Goal: Task Accomplishment & Management: Manage account settings

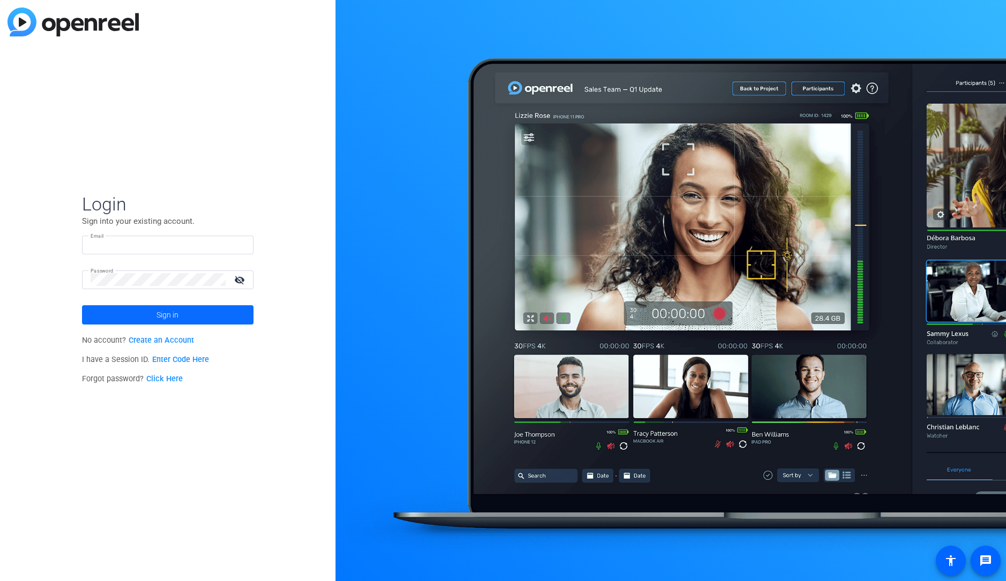
type input "[EMAIL_ADDRESS][DOMAIN_NAME]"
click at [186, 324] on span at bounding box center [167, 315] width 171 height 26
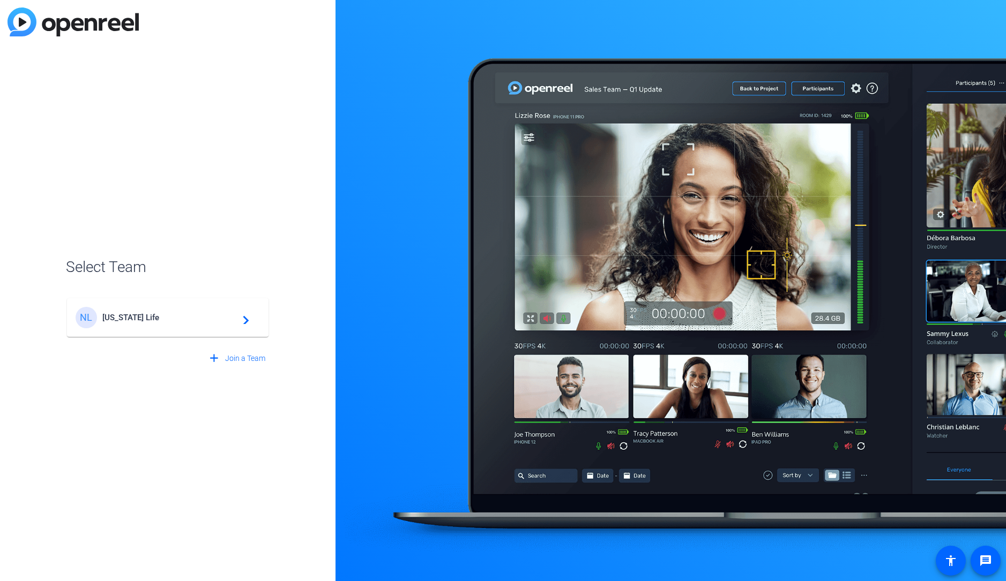
click at [238, 312] on mat-icon "navigate_next" at bounding box center [242, 317] width 13 height 13
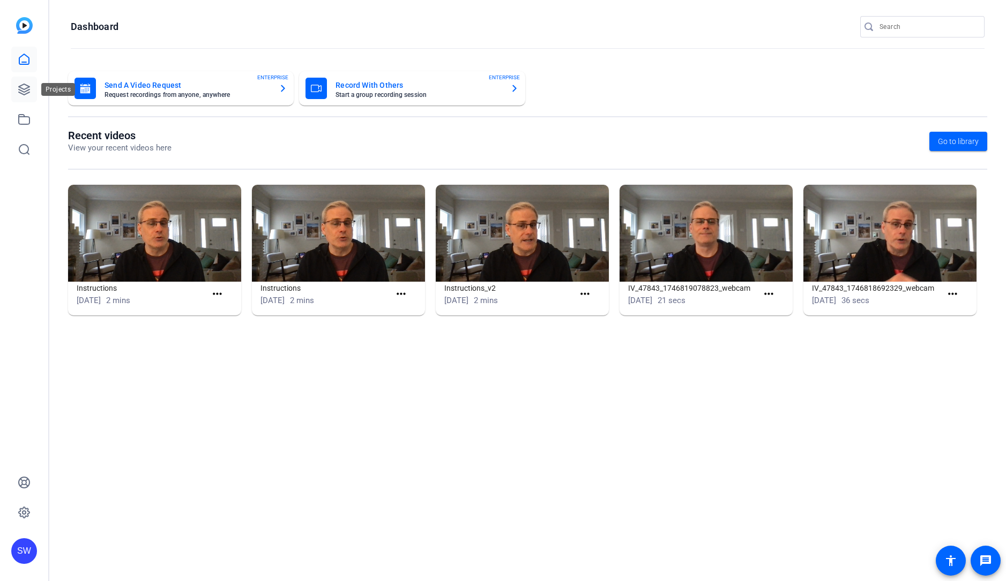
click at [30, 86] on icon at bounding box center [24, 89] width 13 height 13
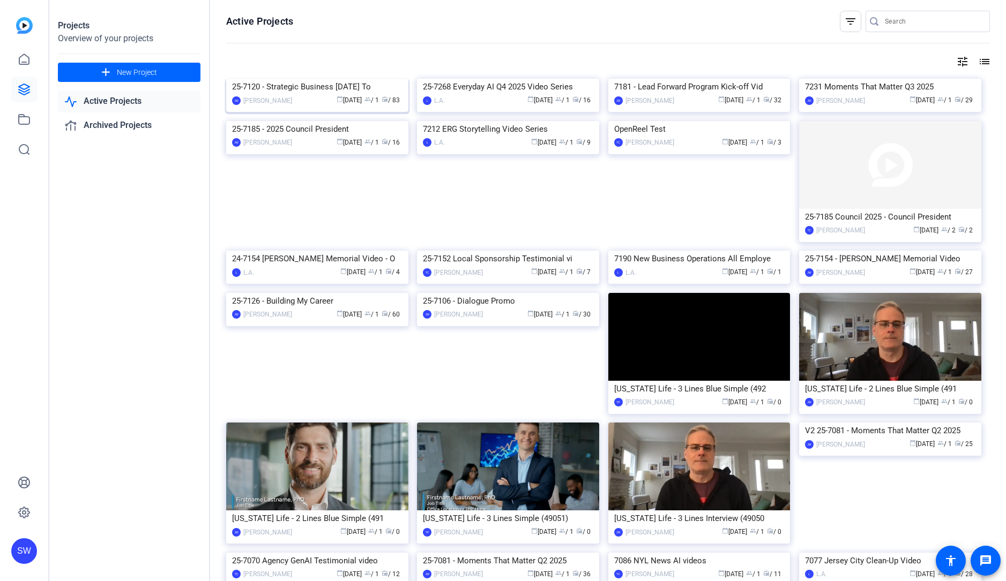
click at [297, 95] on div "25-7120 - Strategic Business [DATE] To" at bounding box center [317, 87] width 170 height 16
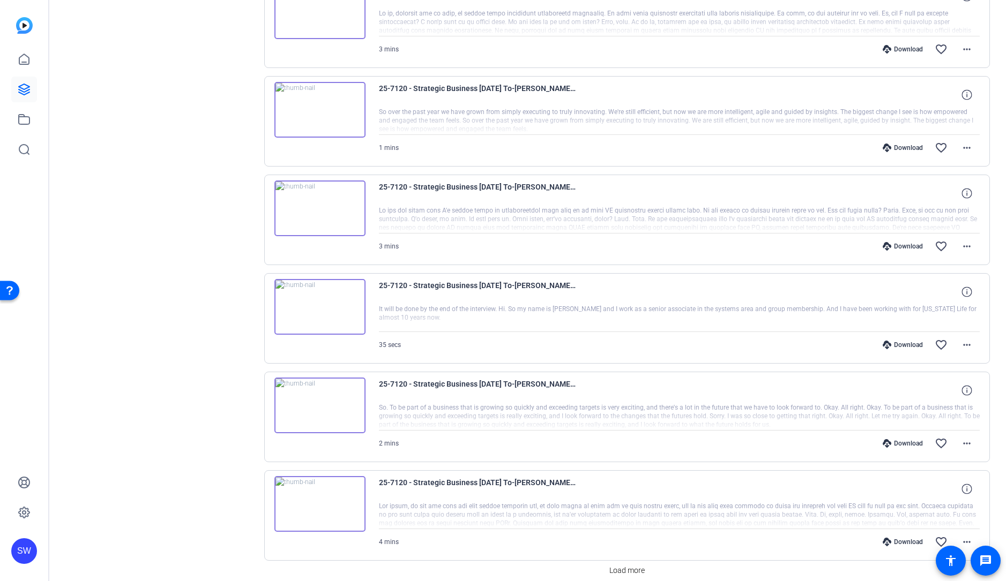
scroll to position [604, 0]
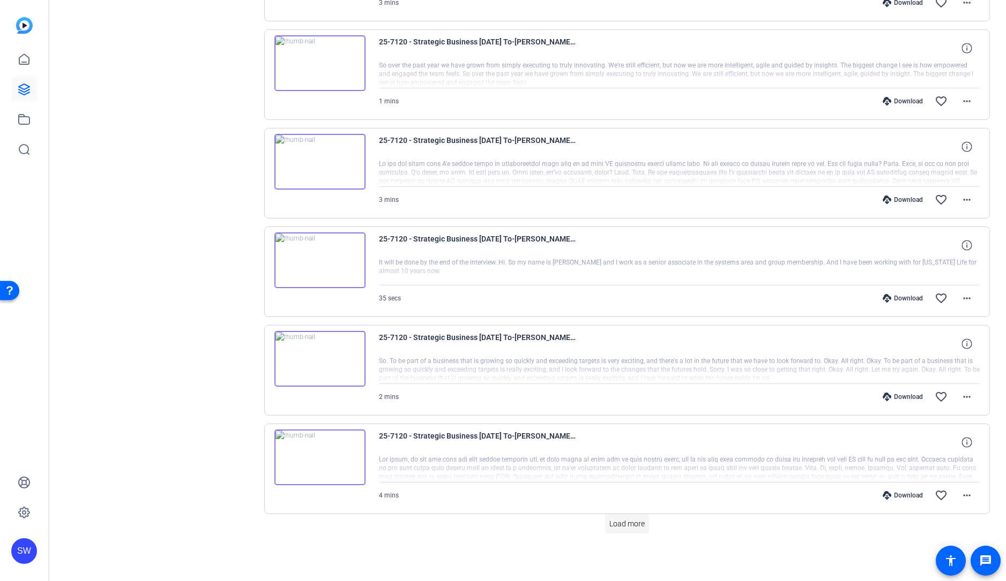
click at [625, 529] on span at bounding box center [627, 524] width 44 height 26
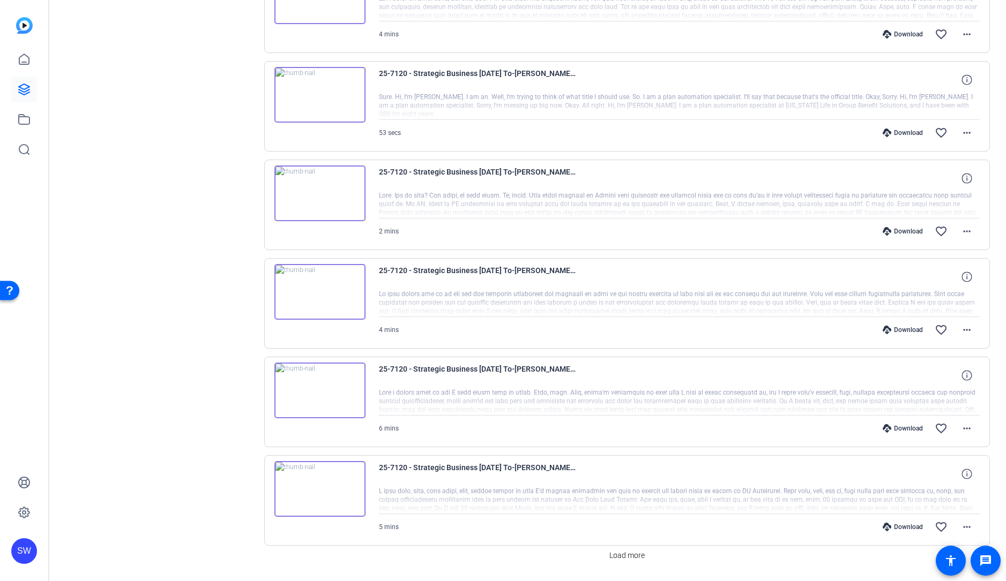
scroll to position [1590, 0]
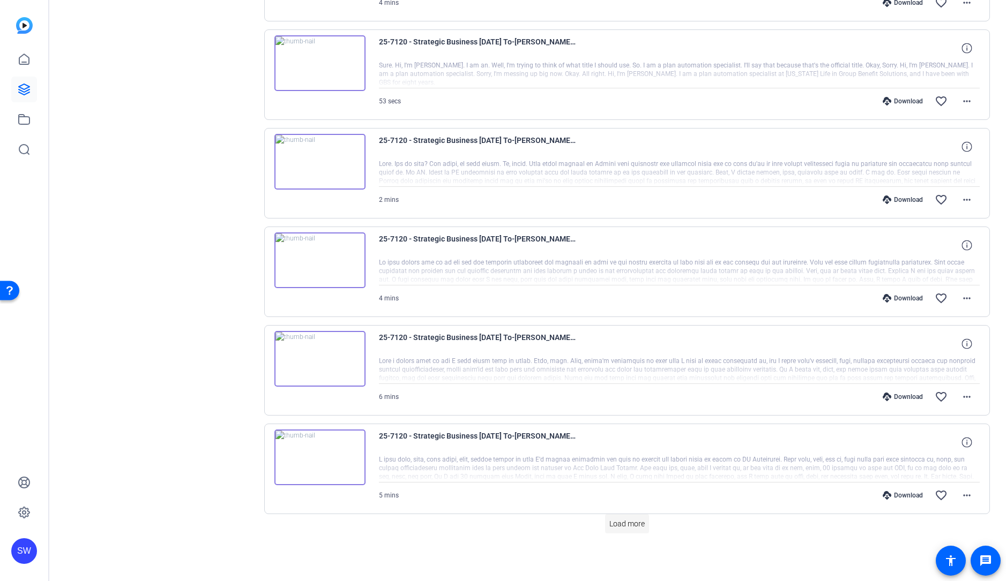
click at [605, 516] on span at bounding box center [627, 524] width 44 height 26
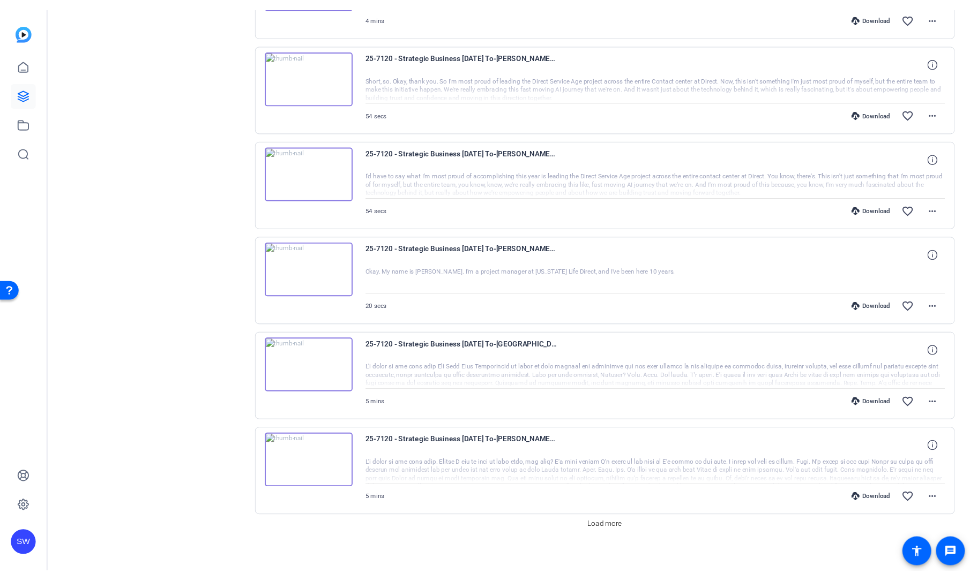
scroll to position [2575, 0]
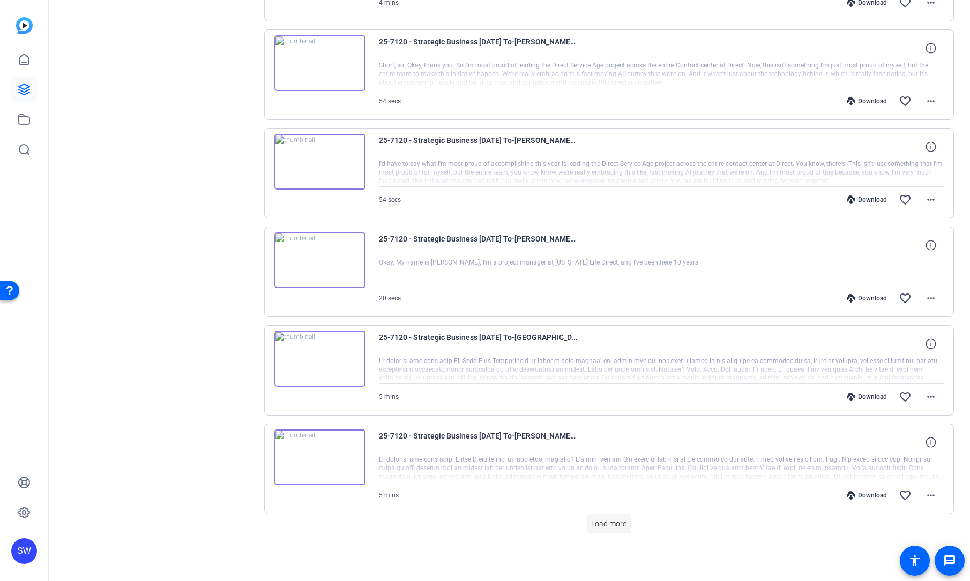
click at [614, 535] on span at bounding box center [609, 524] width 44 height 26
click at [610, 530] on span at bounding box center [609, 524] width 44 height 26
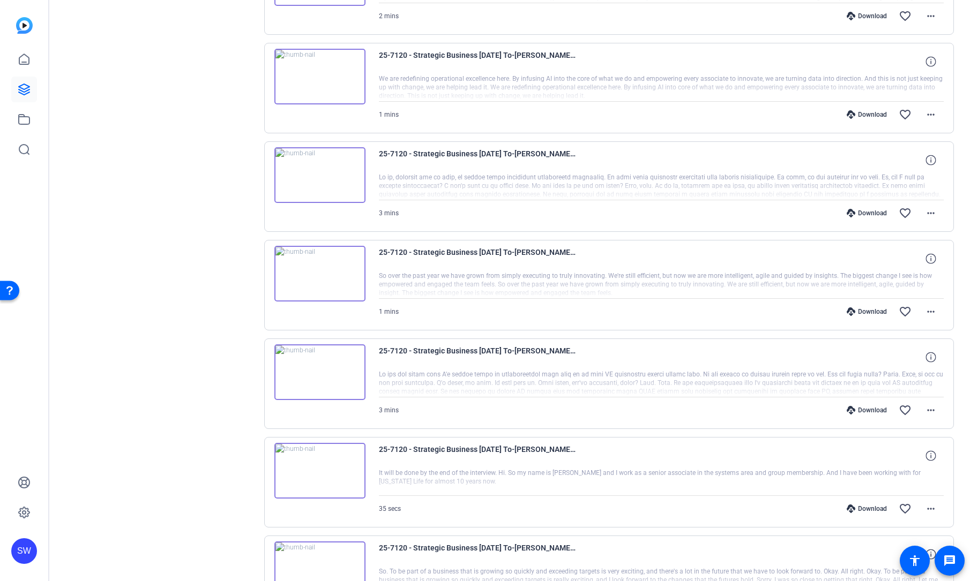
scroll to position [0, 0]
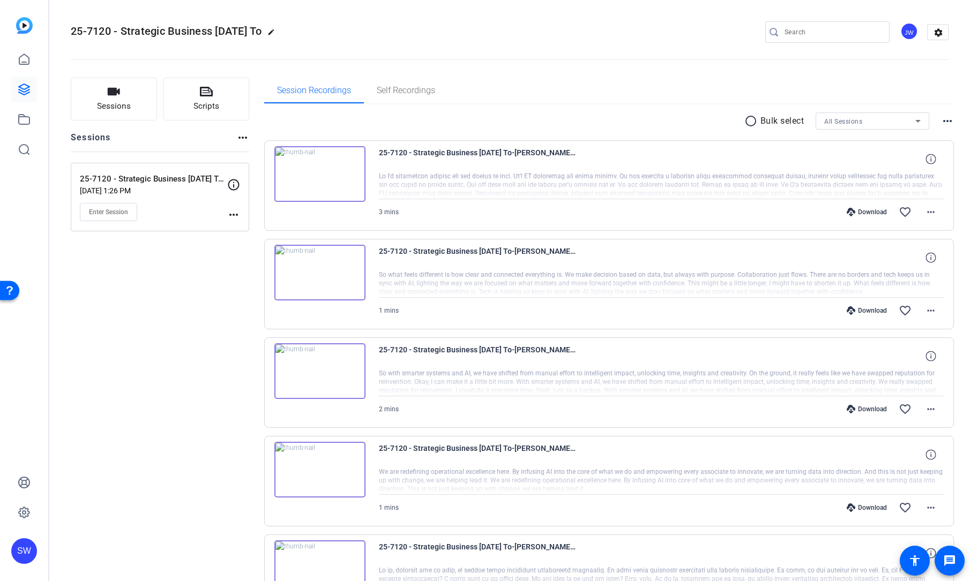
click at [503, 123] on div "radio_button_unchecked Bulk select All Sessions more_horiz" at bounding box center [609, 121] width 690 height 17
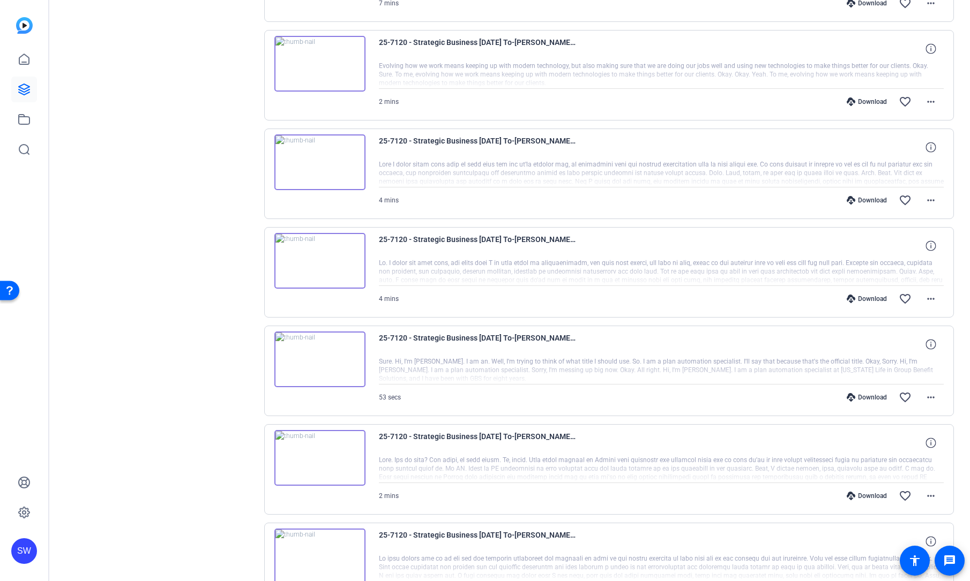
scroll to position [1373, 0]
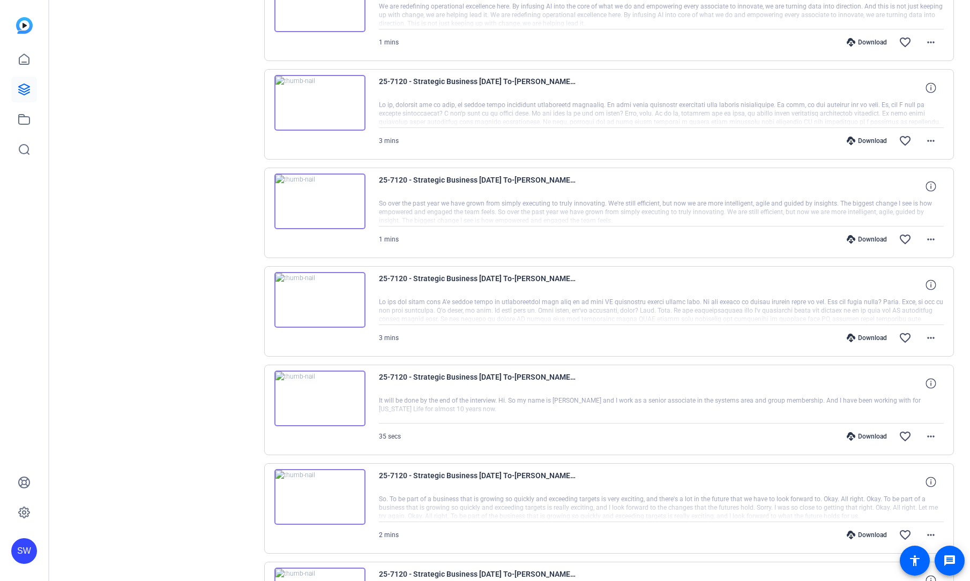
scroll to position [604, 0]
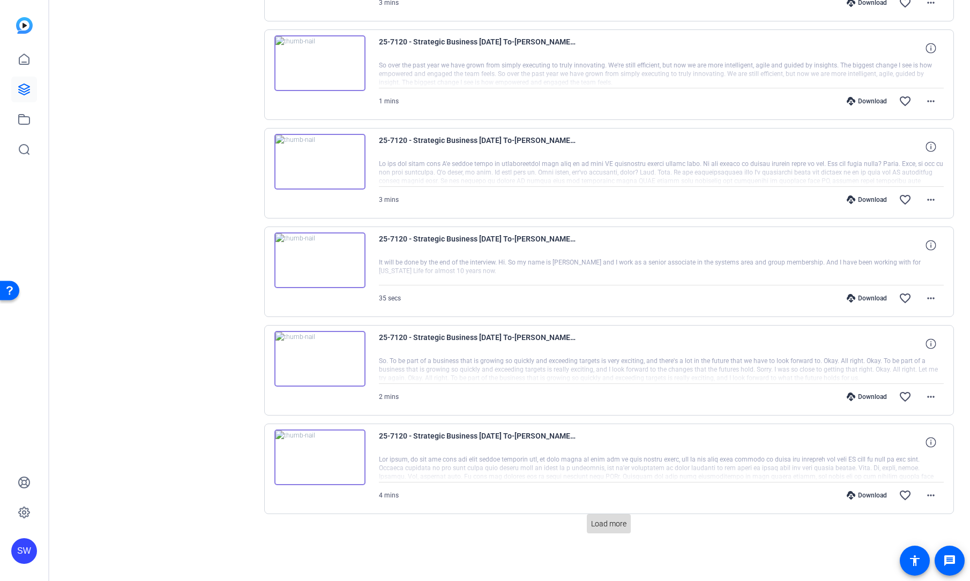
click at [615, 523] on span "Load more" at bounding box center [608, 524] width 35 height 11
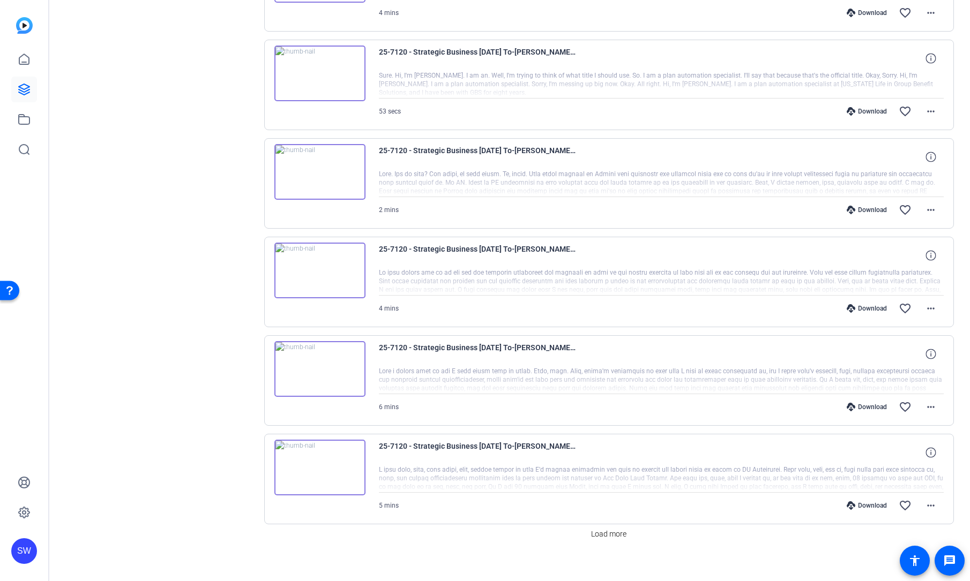
scroll to position [1568, 0]
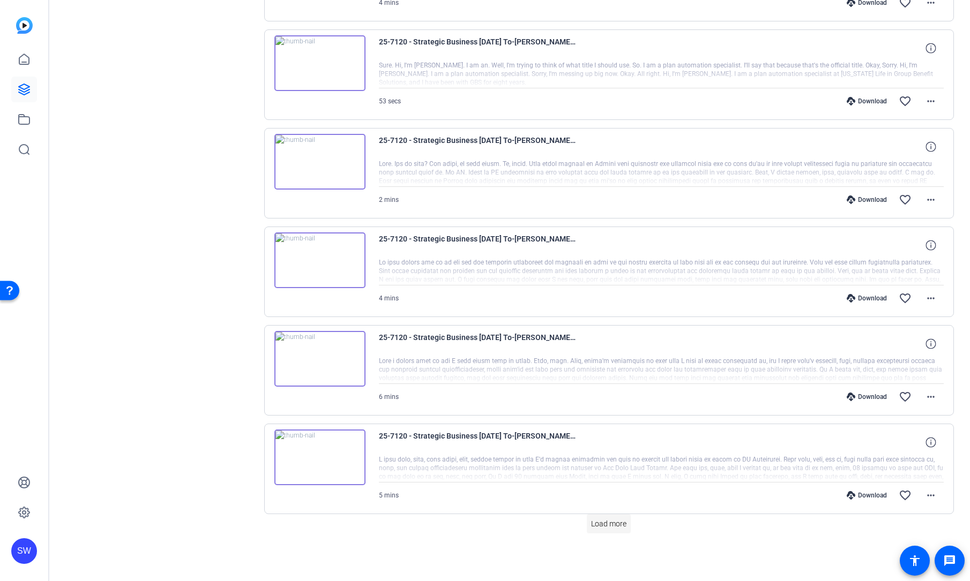
click at [596, 522] on span "Load more" at bounding box center [608, 524] width 35 height 11
click at [601, 523] on span "Load more" at bounding box center [608, 524] width 35 height 11
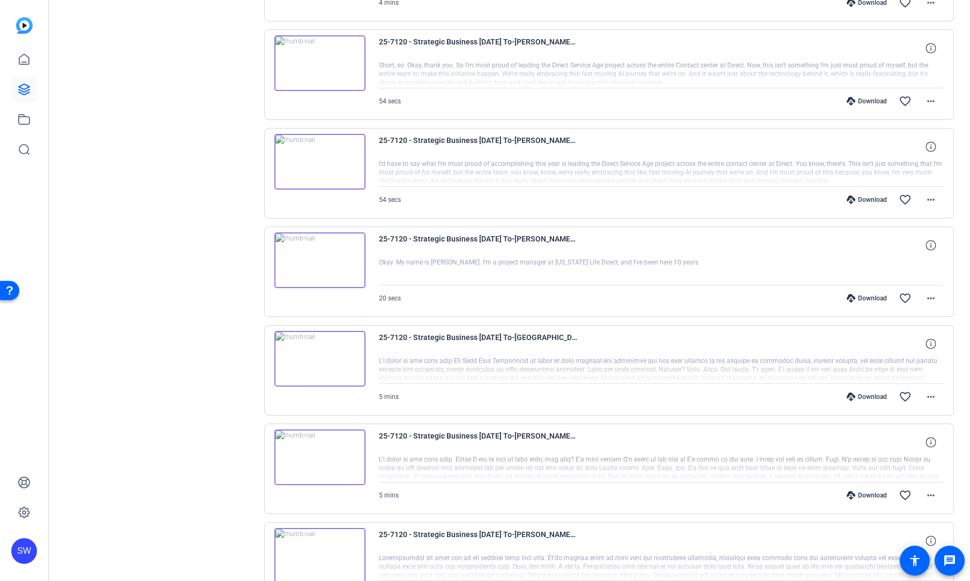
scroll to position [3561, 0]
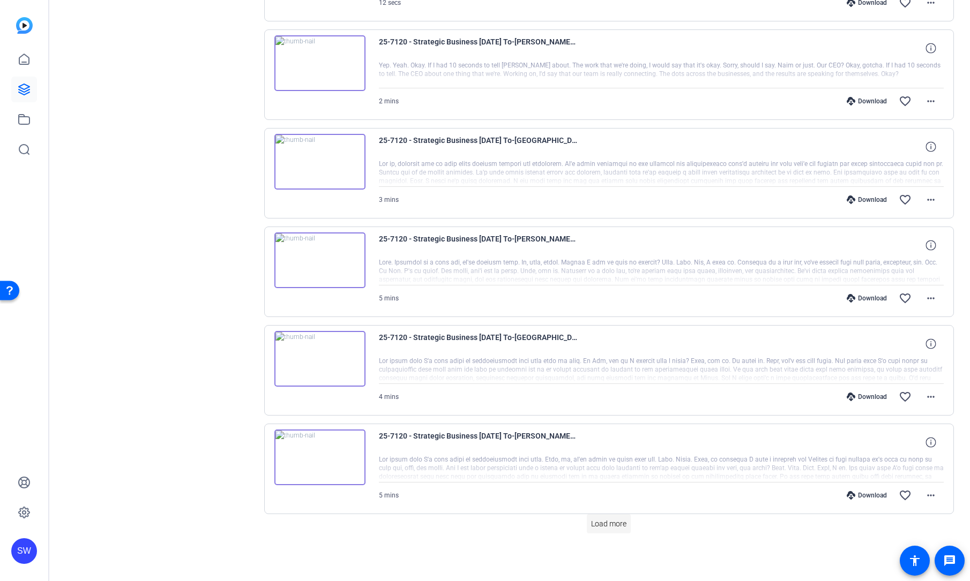
click at [605, 517] on span at bounding box center [609, 524] width 44 height 26
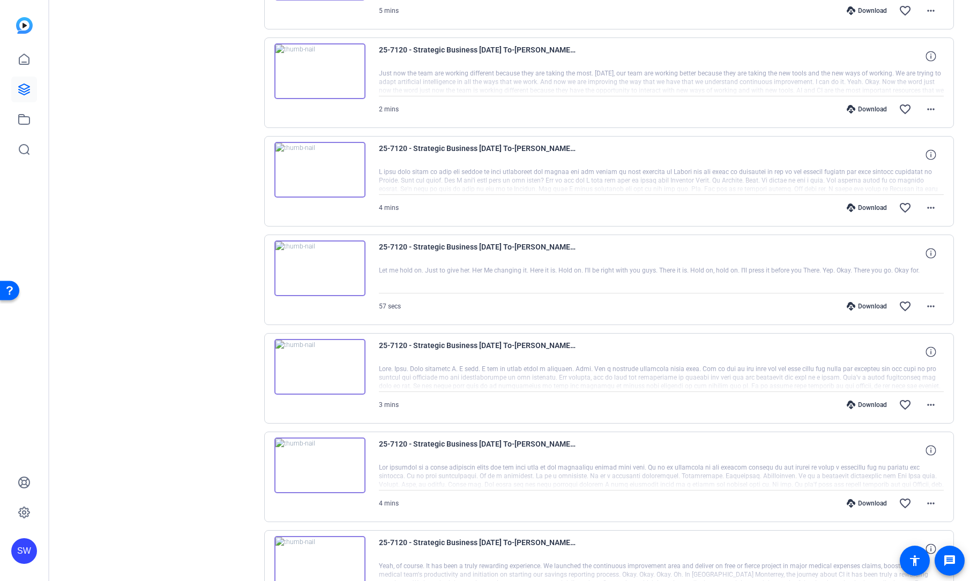
scroll to position [4547, 0]
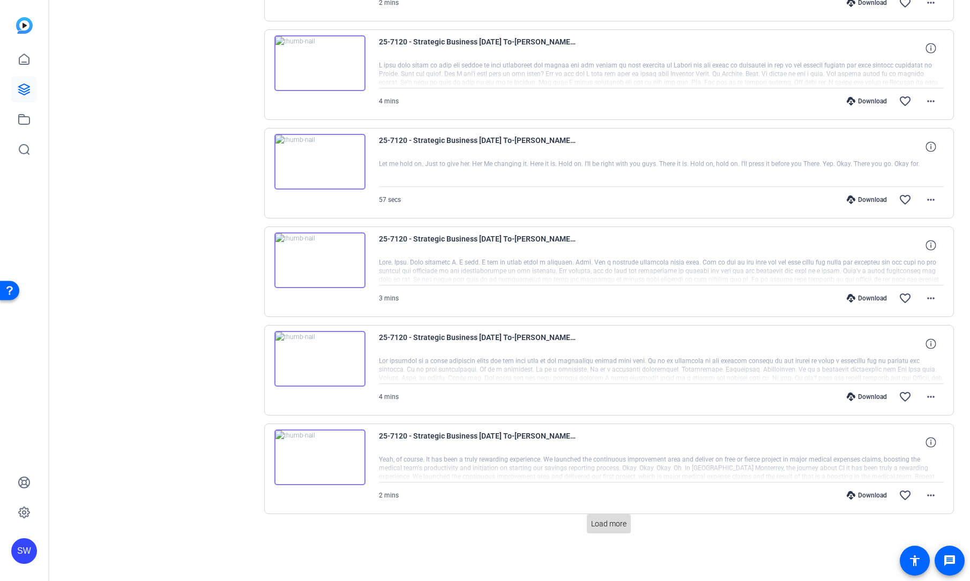
click at [607, 528] on span "Load more" at bounding box center [608, 524] width 35 height 11
click at [591, 515] on span at bounding box center [609, 524] width 44 height 26
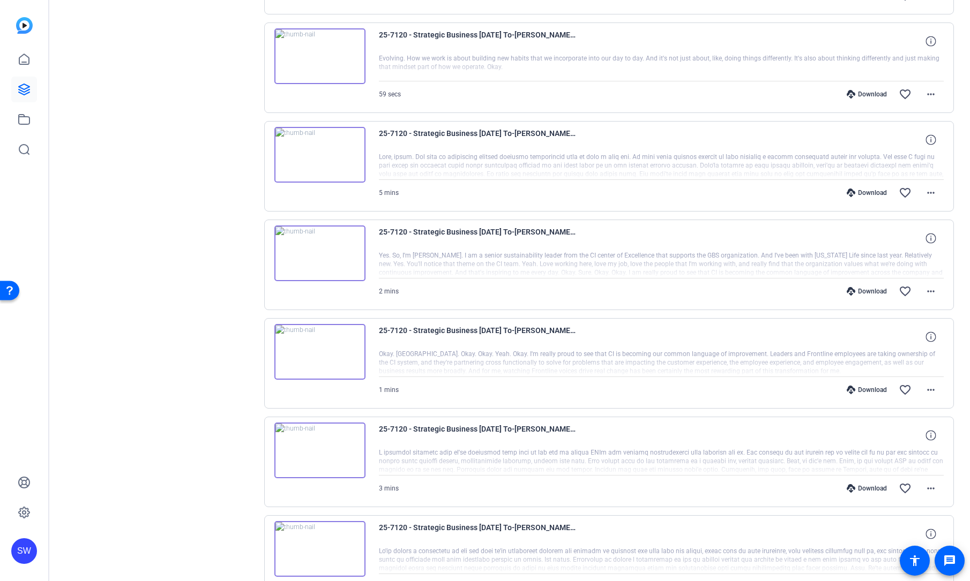
scroll to position [6219, 0]
